Goal: Task Accomplishment & Management: Manage account settings

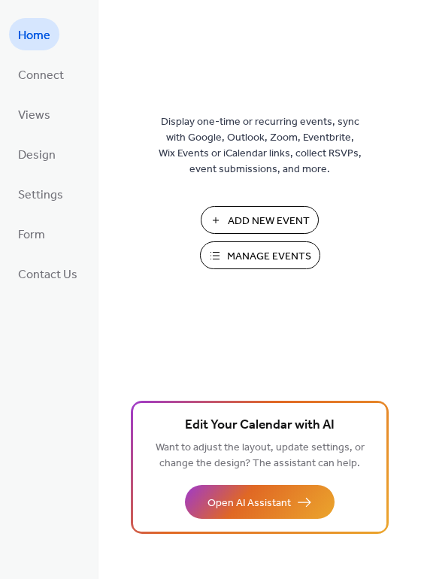
click at [229, 254] on span "Manage Events" at bounding box center [269, 257] width 84 height 16
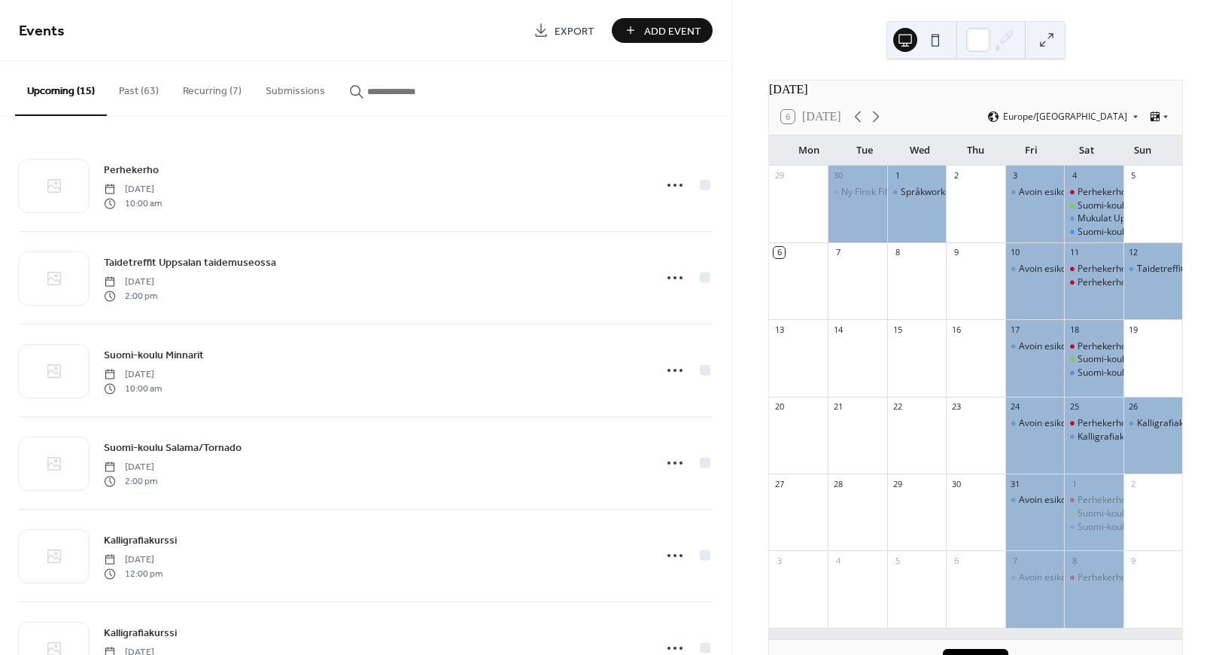
click at [211, 84] on button "Recurring (7)" at bounding box center [212, 87] width 83 height 53
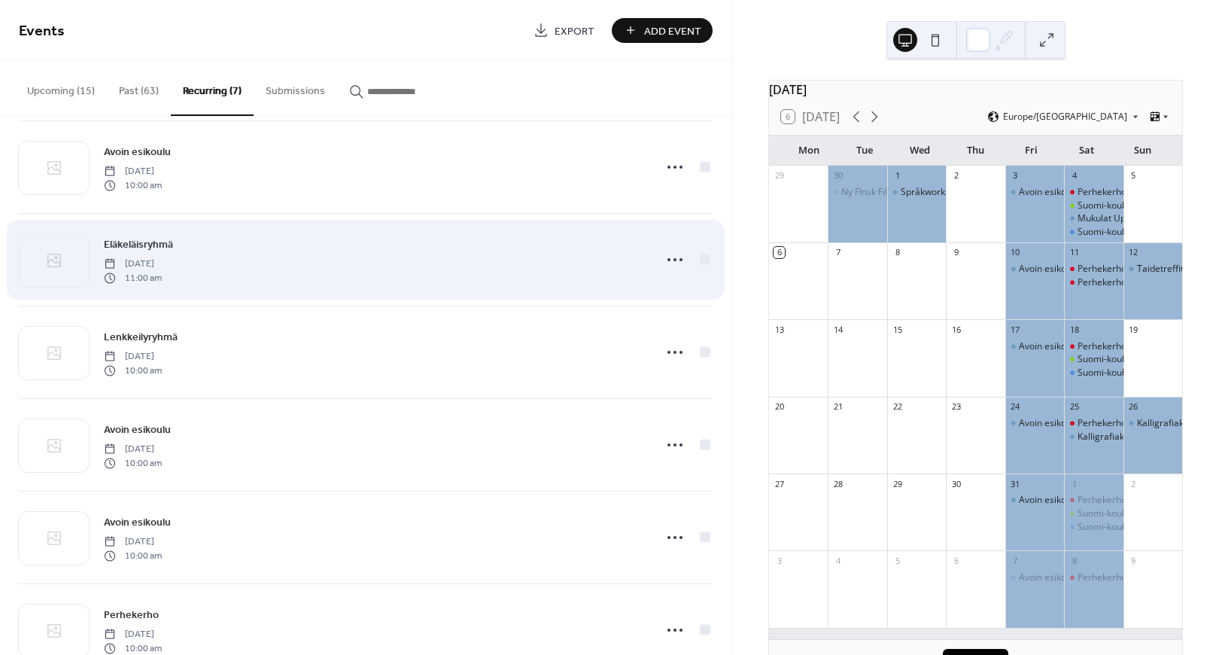
scroll to position [151, 0]
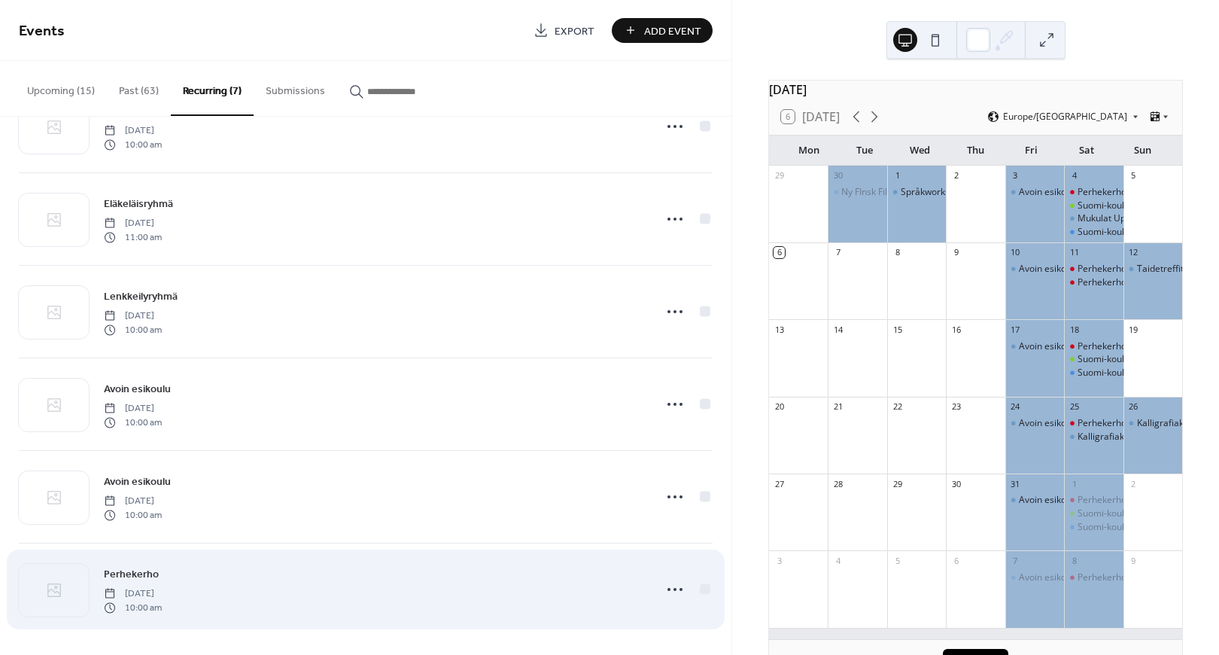
click at [201, 559] on div "Perhekerho Saturday, September 6, 2025 10:00 am" at bounding box center [366, 589] width 694 height 92
click at [673, 588] on icon at bounding box center [675, 589] width 24 height 24
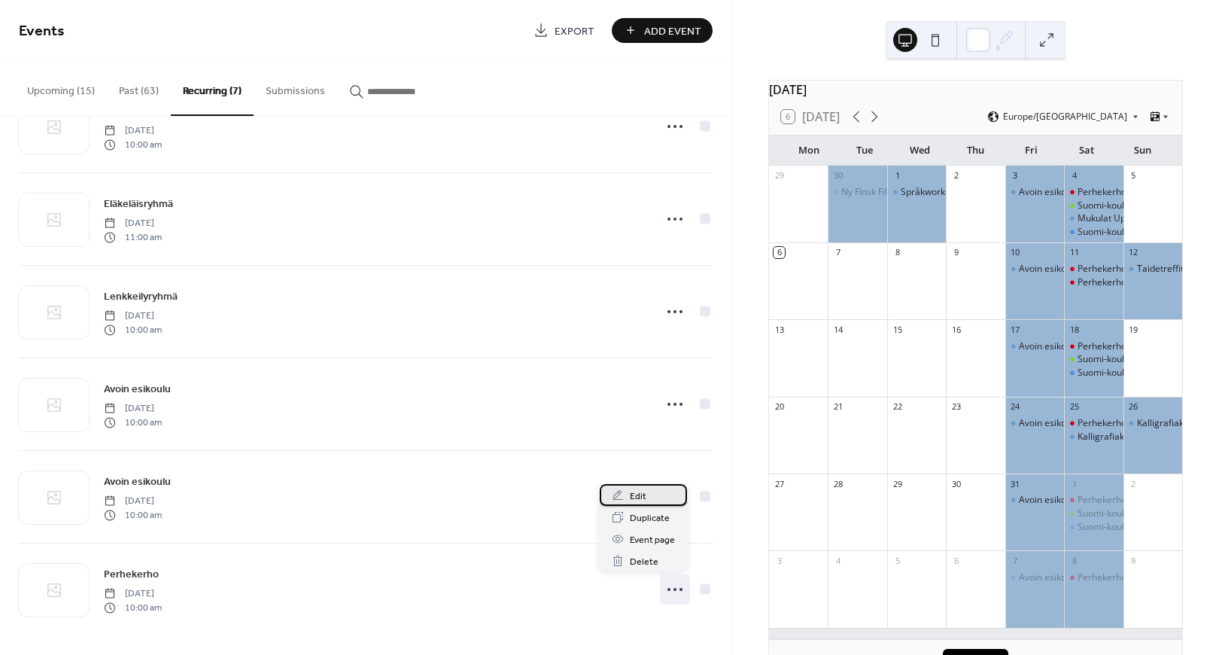
click at [641, 497] on span "Edit" at bounding box center [638, 496] width 17 height 16
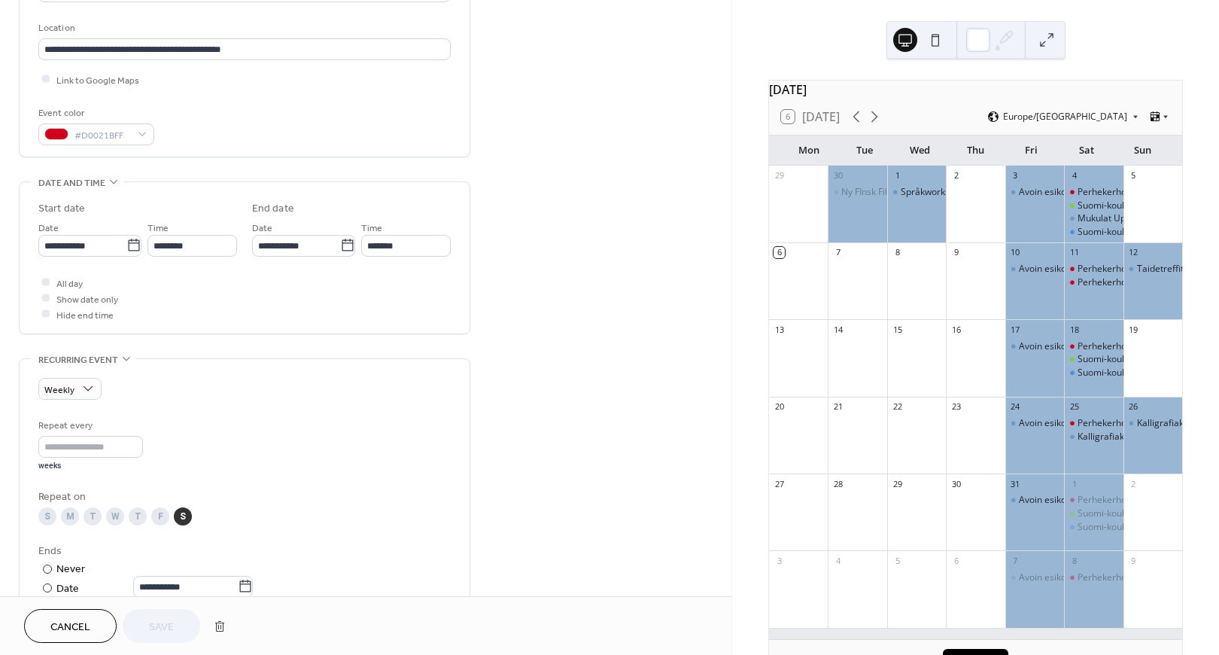
scroll to position [316, 0]
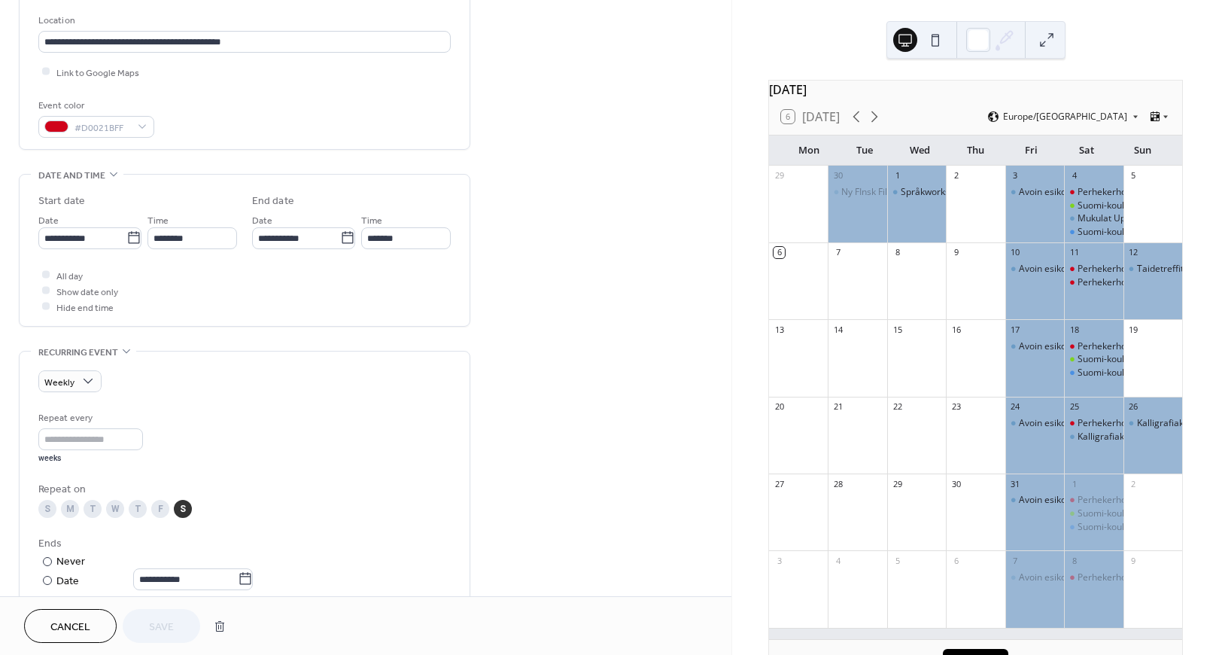
click at [80, 622] on span "Cancel" at bounding box center [70, 627] width 40 height 16
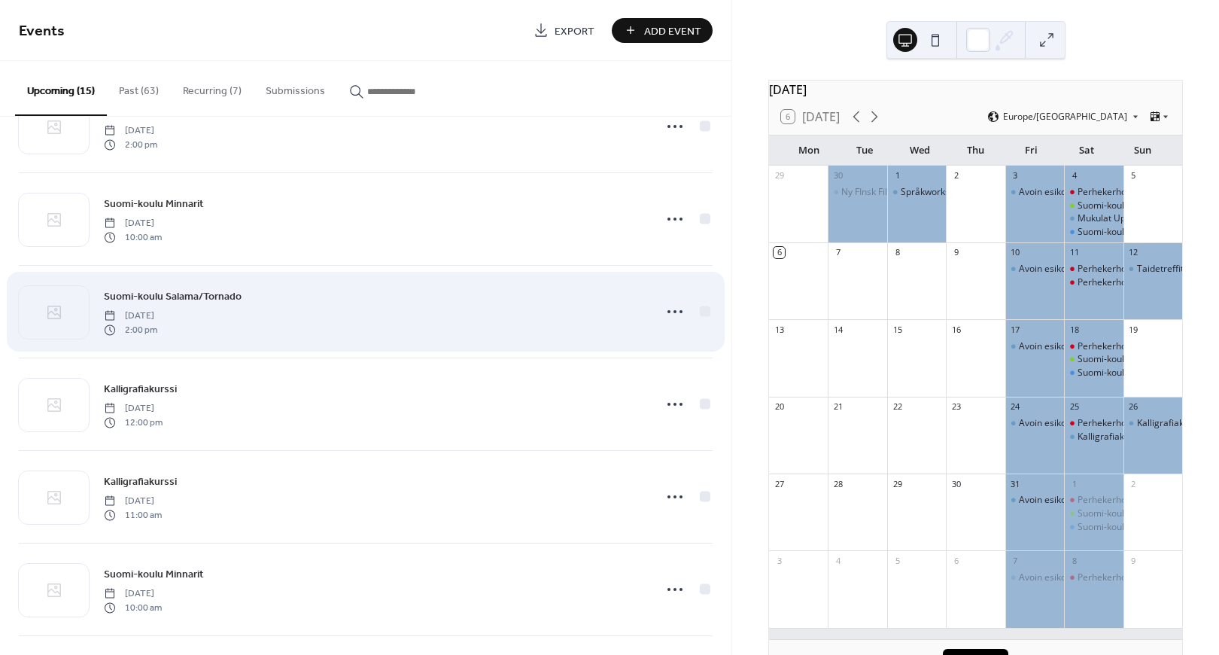
scroll to position [150, 0]
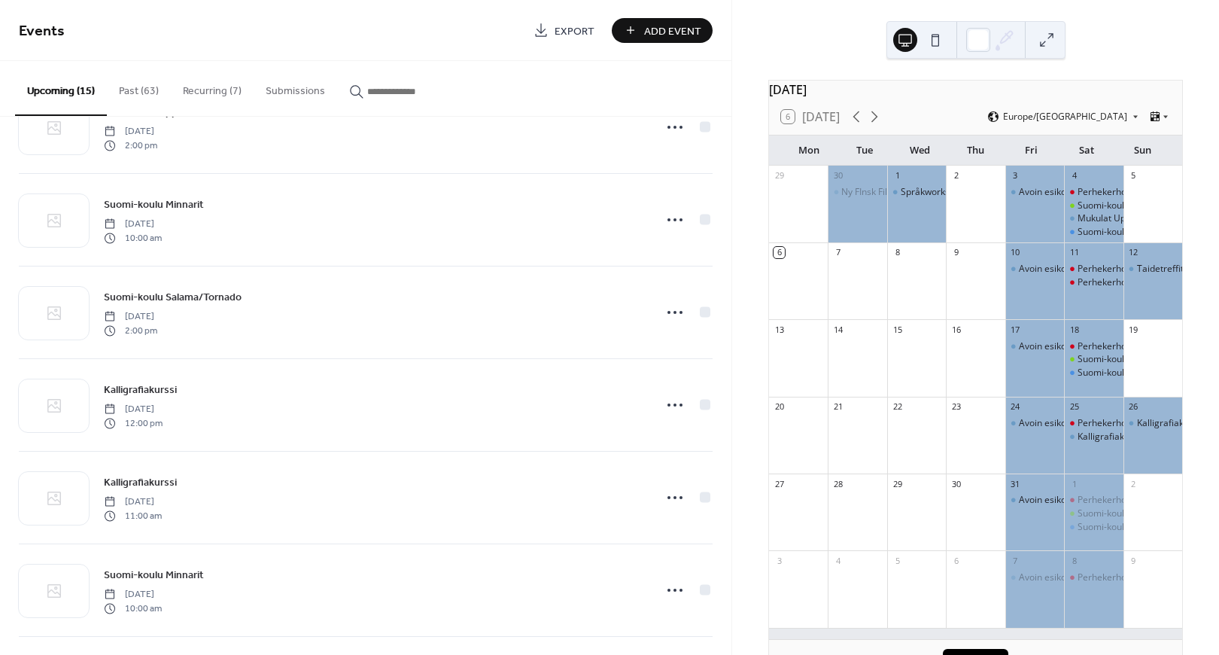
click at [218, 92] on button "Recurring (7)" at bounding box center [212, 87] width 83 height 53
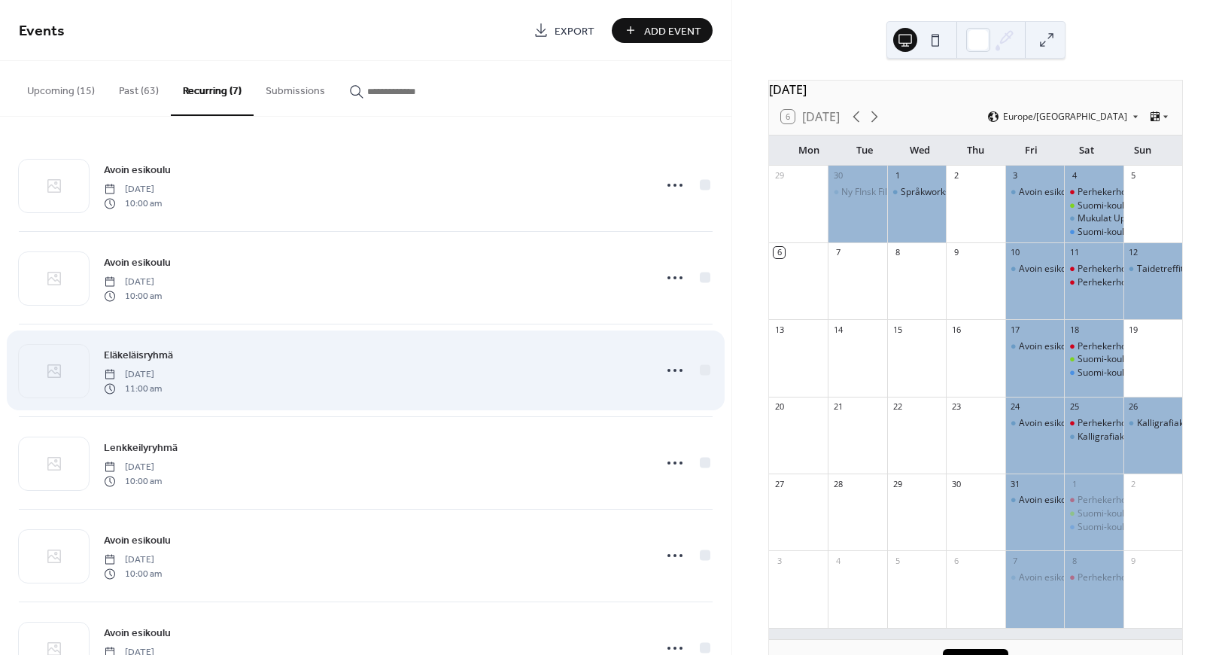
scroll to position [151, 0]
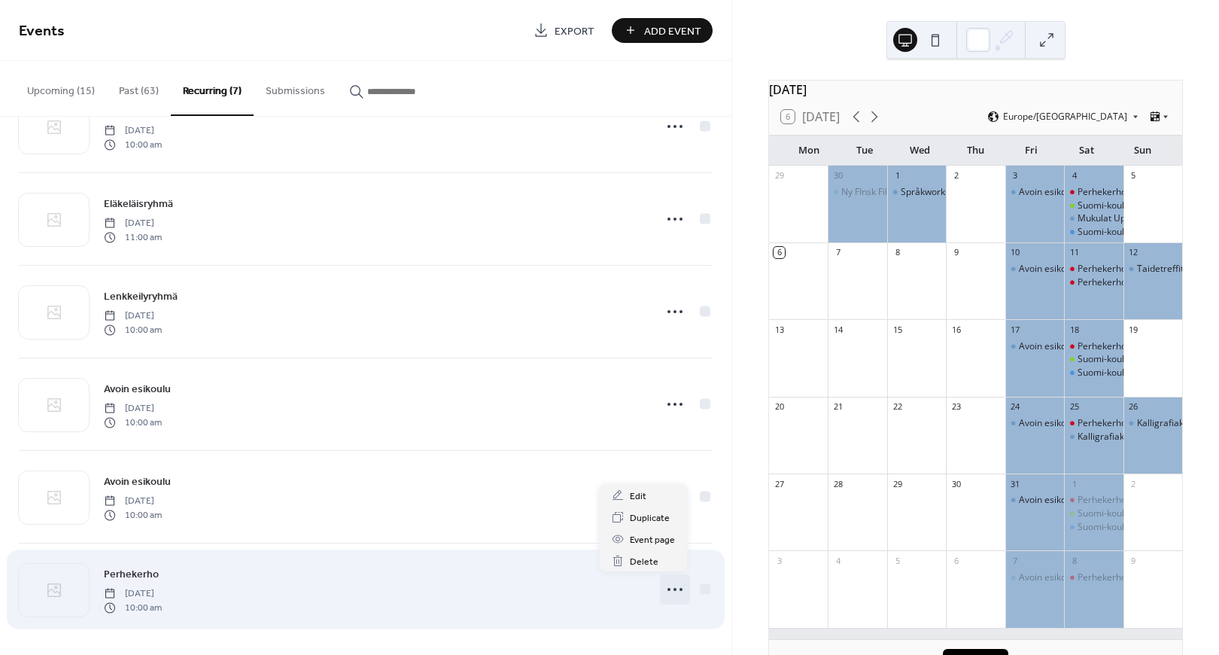
click at [672, 585] on icon at bounding box center [675, 589] width 24 height 24
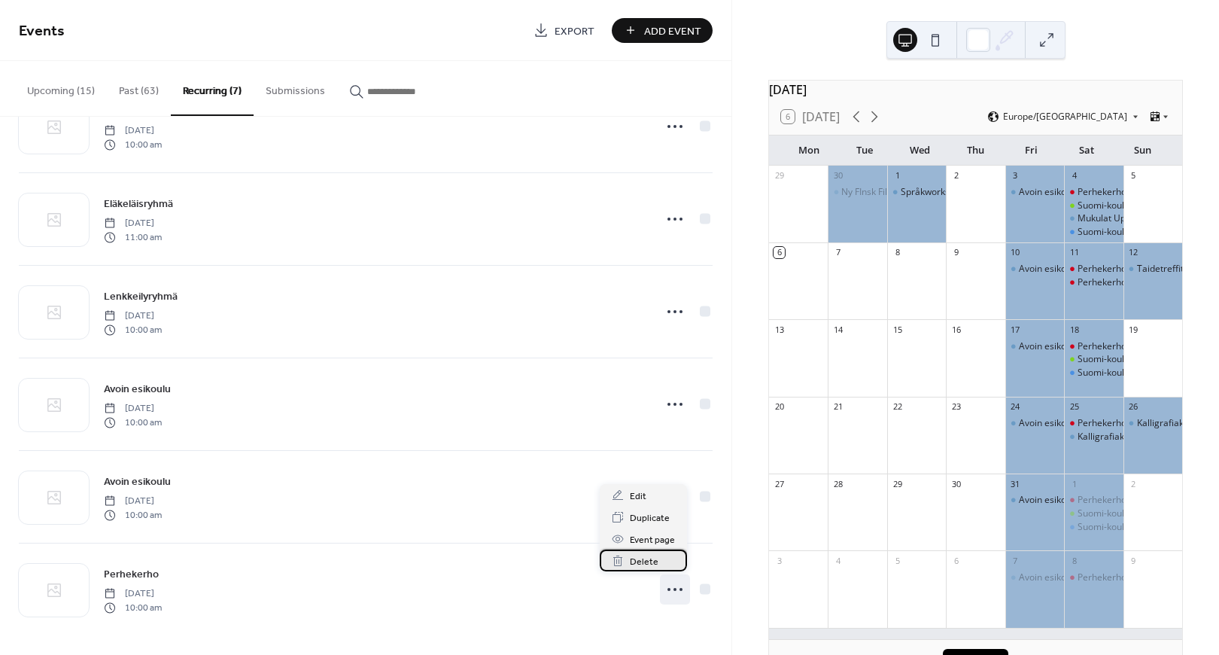
click at [649, 556] on span "Delete" at bounding box center [644, 562] width 29 height 16
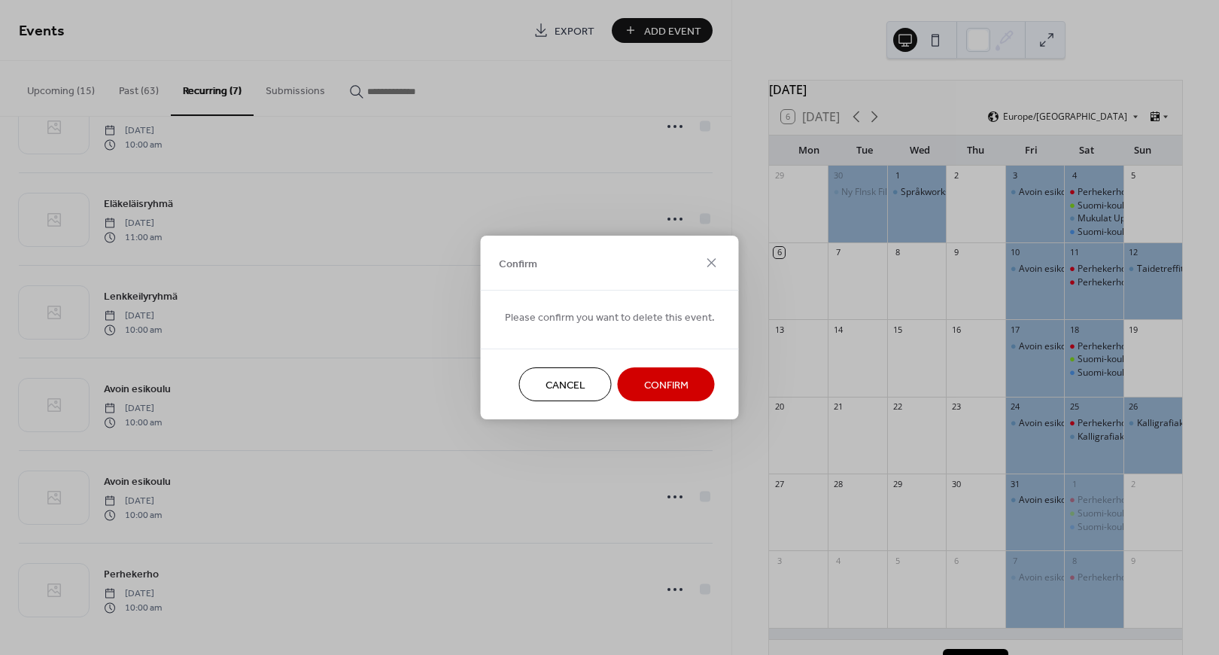
click at [672, 384] on span "Confirm" at bounding box center [666, 386] width 44 height 16
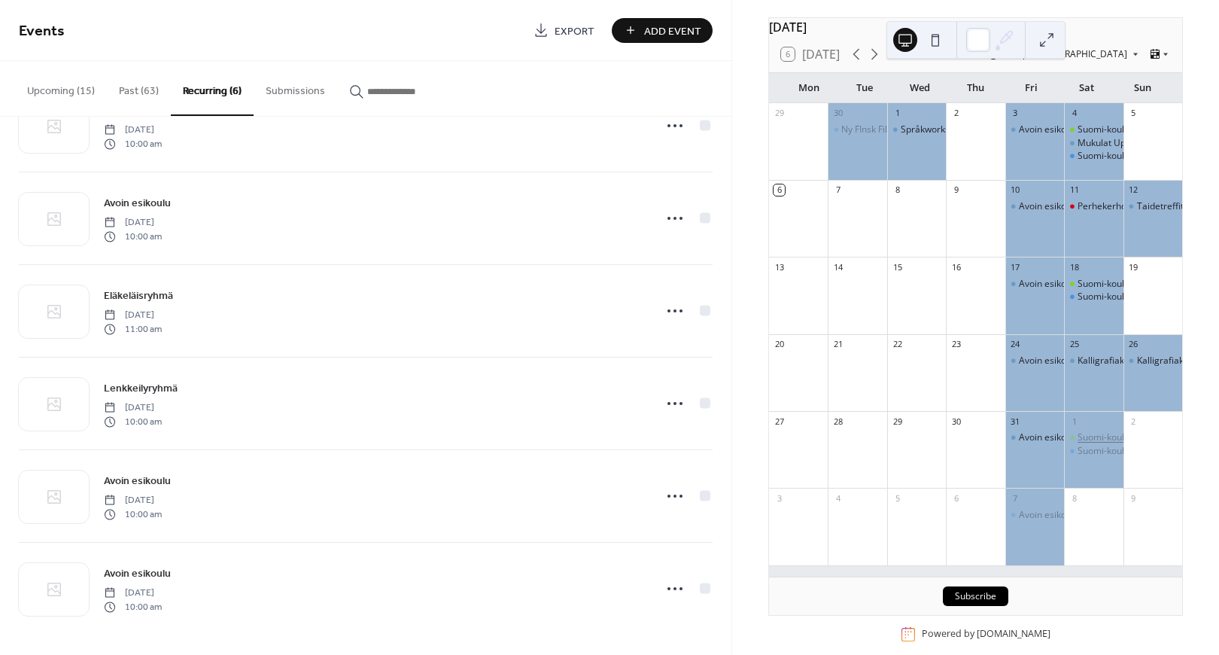
scroll to position [57, 0]
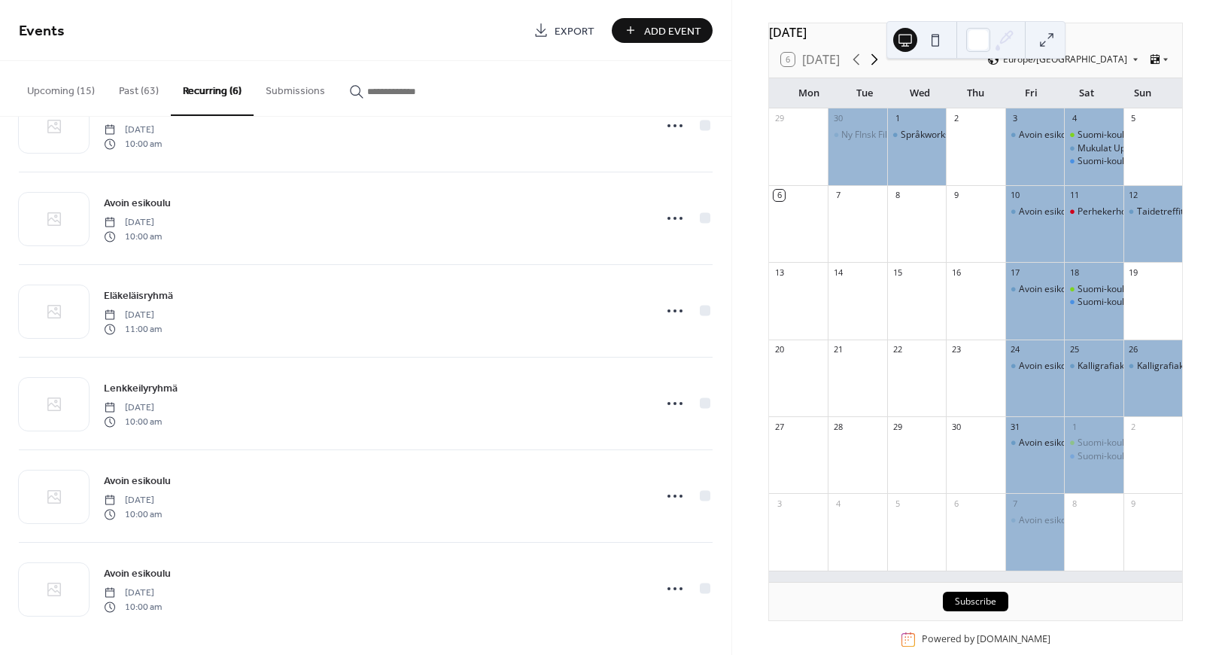
click at [877, 64] on icon at bounding box center [874, 59] width 18 height 18
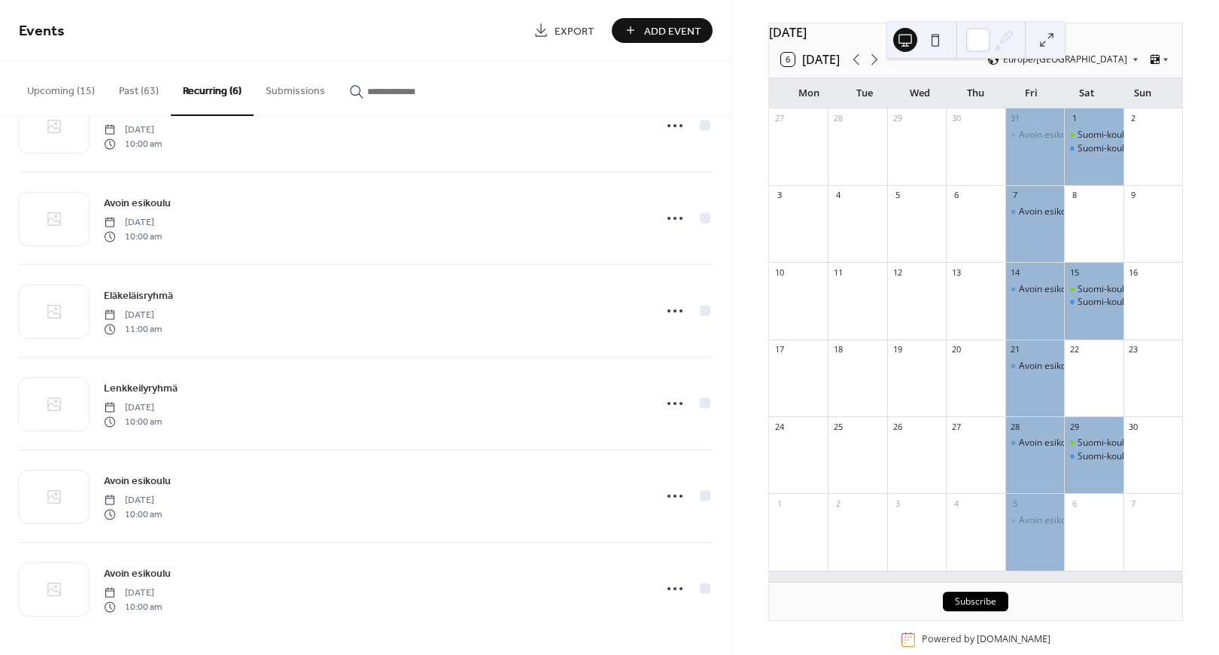
click at [1084, 232] on div at bounding box center [1093, 230] width 59 height 51
click at [71, 93] on button "Upcoming (15)" at bounding box center [61, 87] width 92 height 53
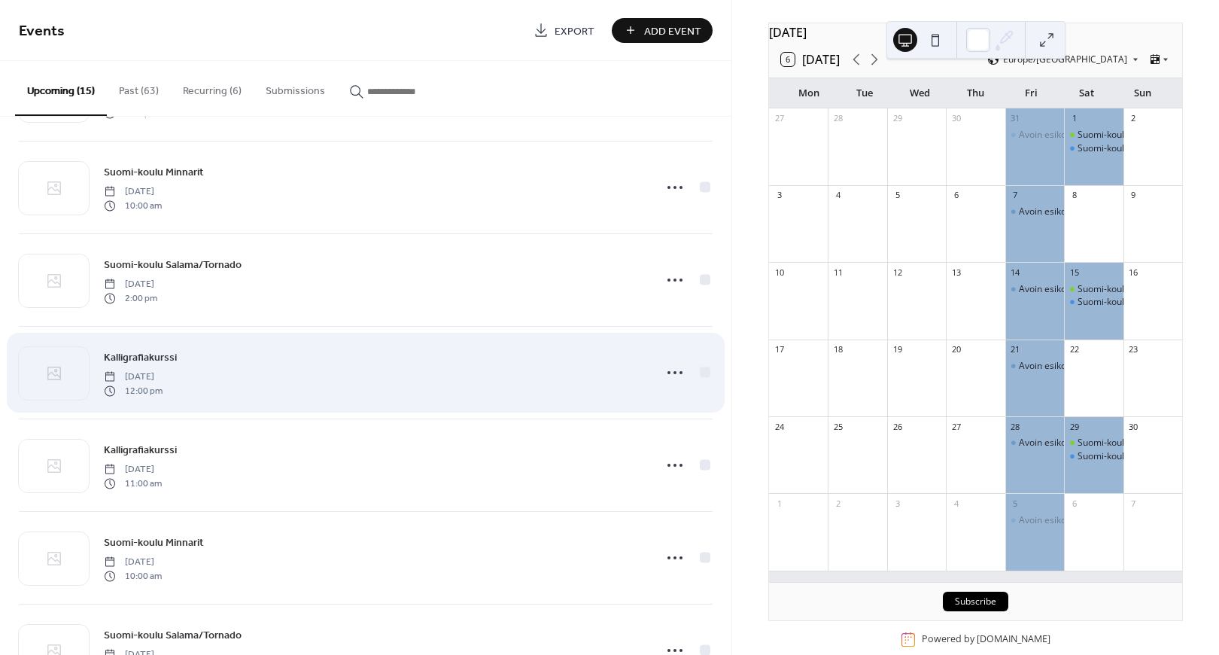
scroll to position [175, 0]
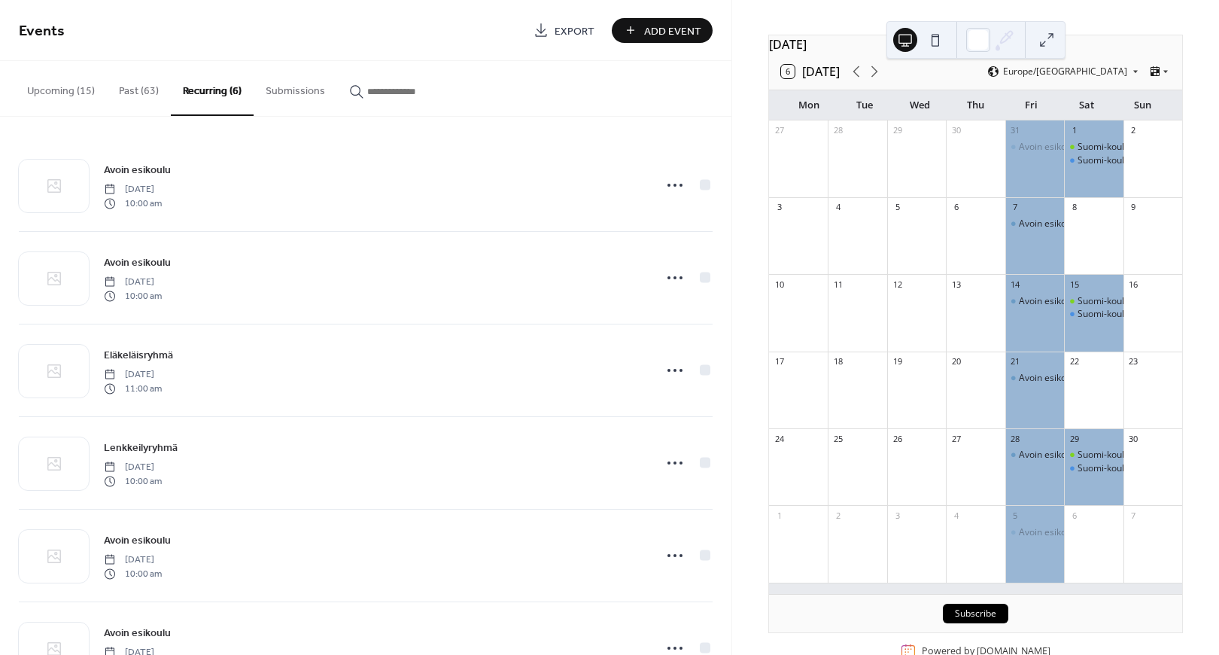
click at [53, 100] on button "Upcoming (15)" at bounding box center [61, 87] width 92 height 53
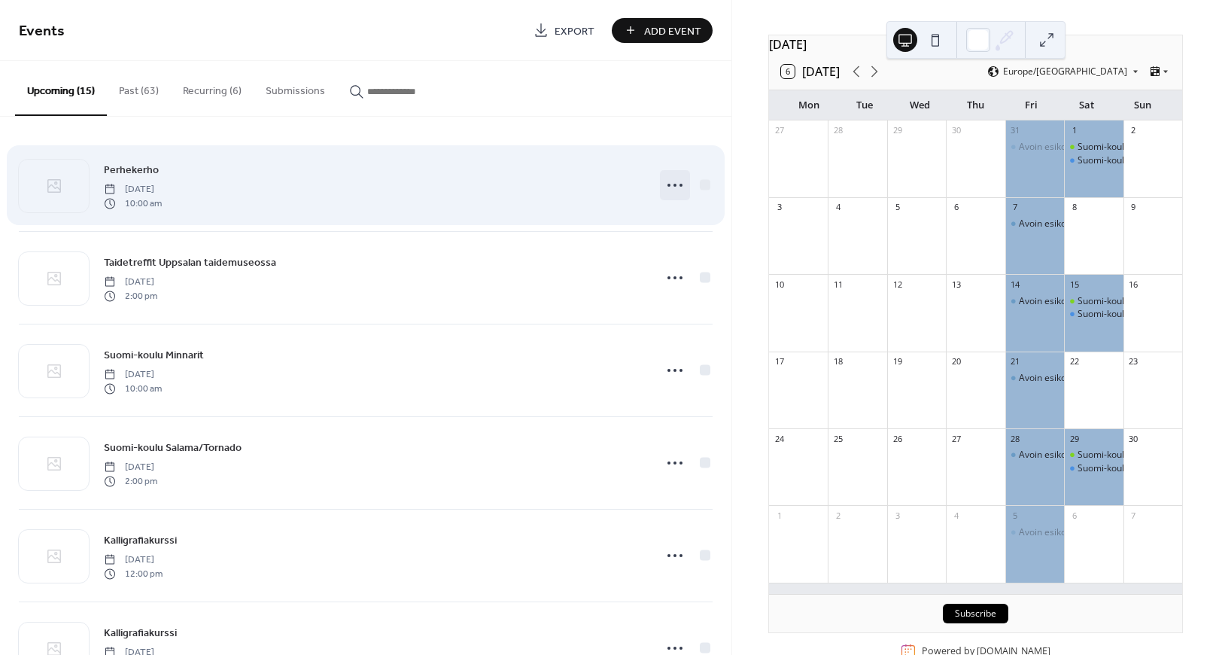
click at [673, 184] on circle at bounding box center [674, 185] width 3 height 3
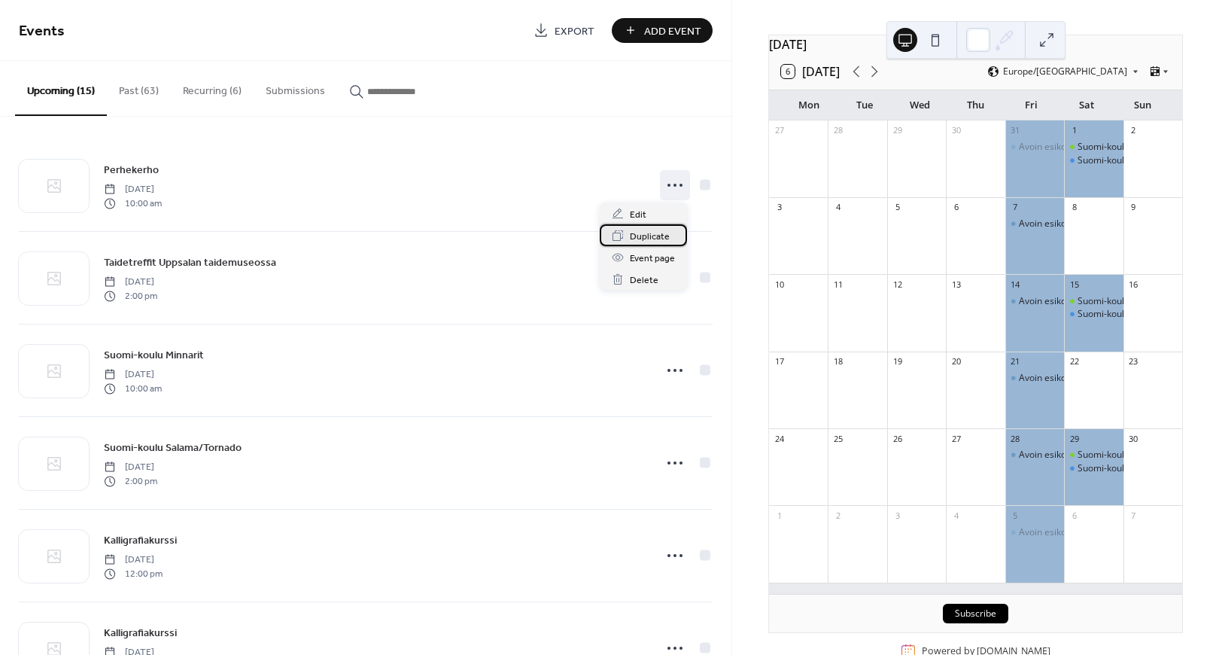
click at [642, 235] on span "Duplicate" at bounding box center [650, 237] width 40 height 16
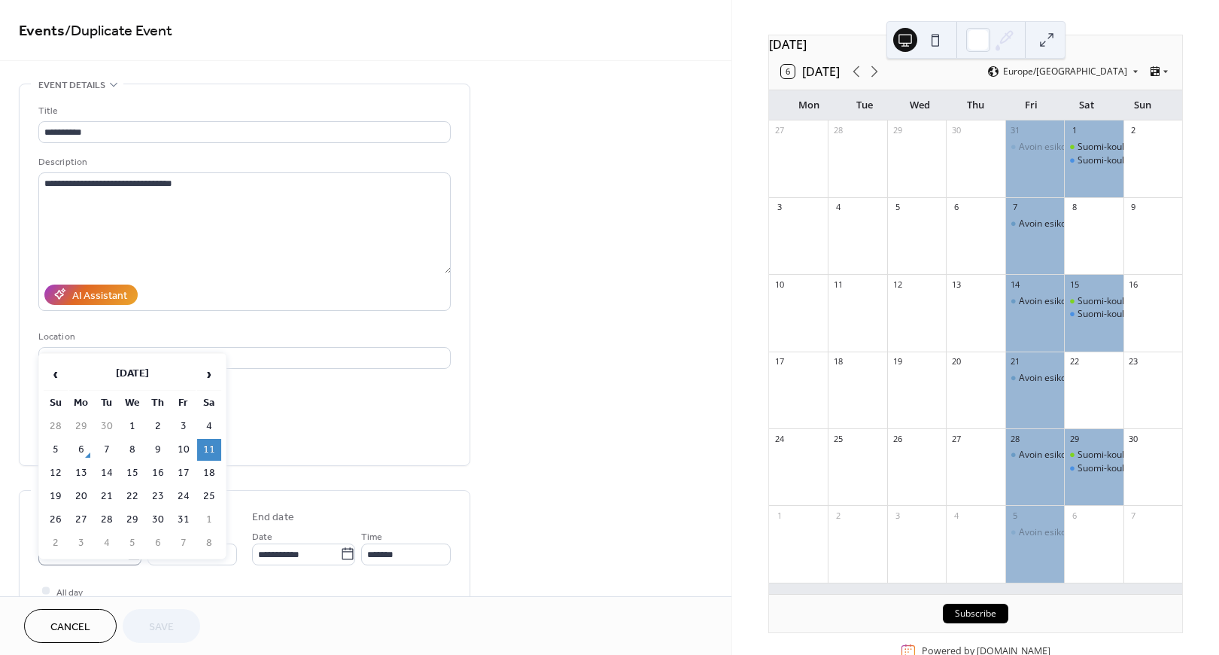
click at [132, 552] on body "**********" at bounding box center [609, 327] width 1219 height 655
click at [208, 382] on span "›" at bounding box center [209, 374] width 23 height 30
click at [206, 448] on td "8" at bounding box center [209, 450] width 24 height 22
type input "**********"
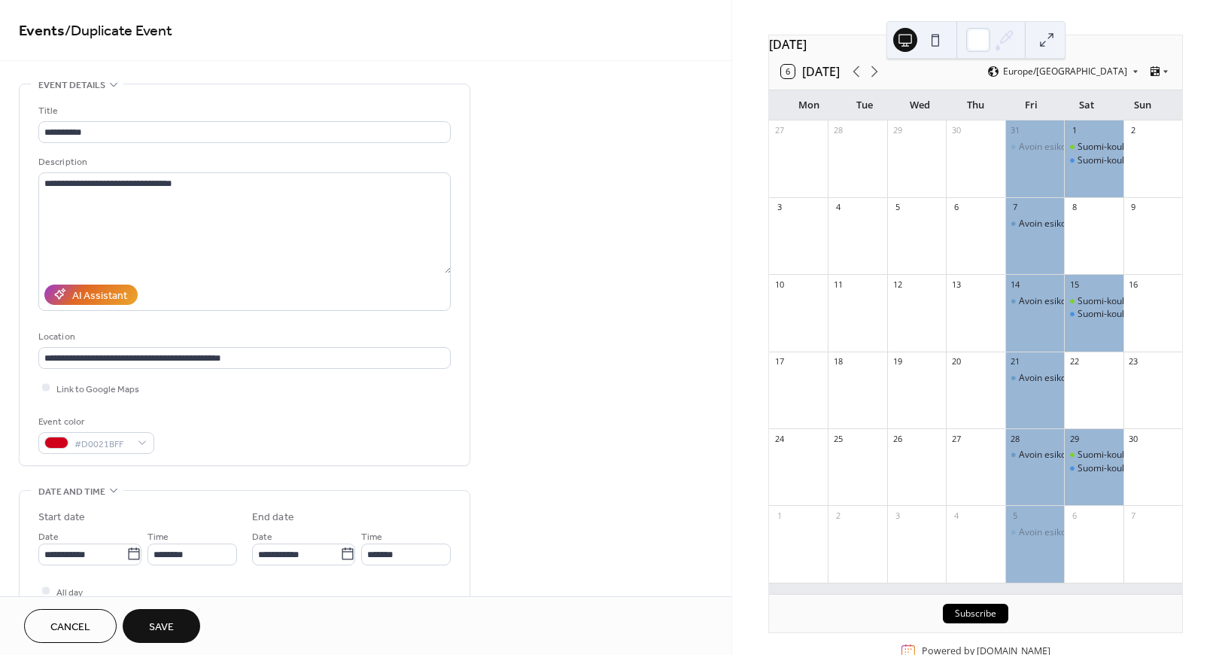
click at [169, 625] on span "Save" at bounding box center [161, 627] width 25 height 16
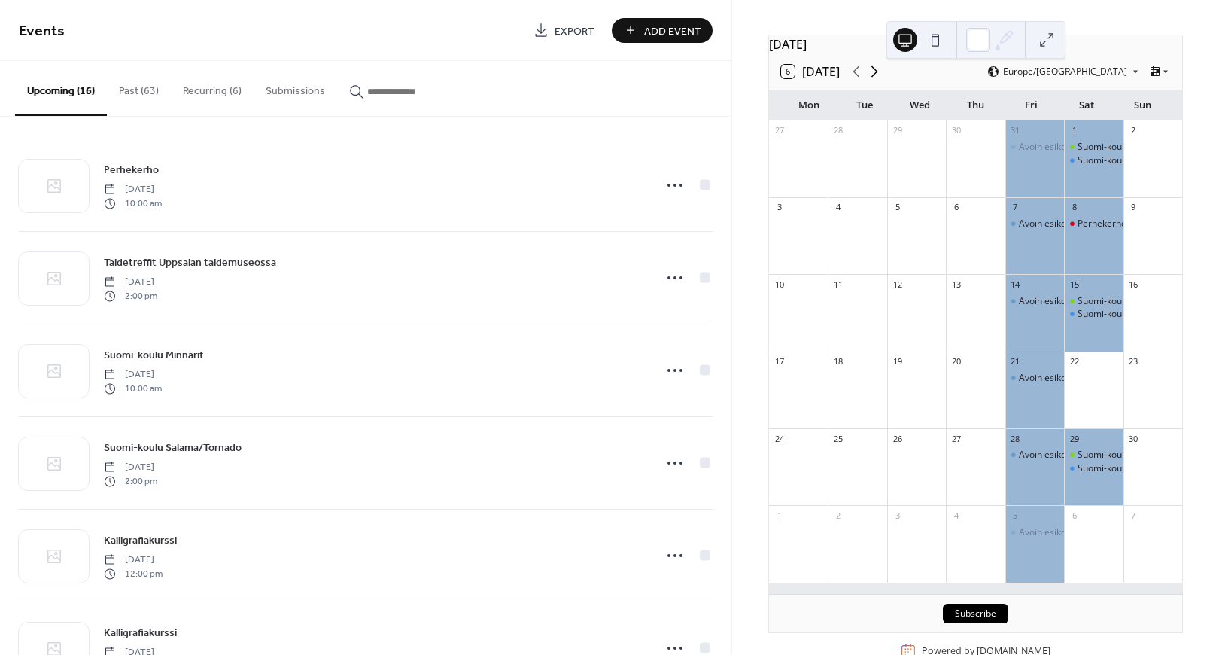
click at [882, 81] on icon at bounding box center [874, 71] width 18 height 18
